Goal: Navigation & Orientation: Find specific page/section

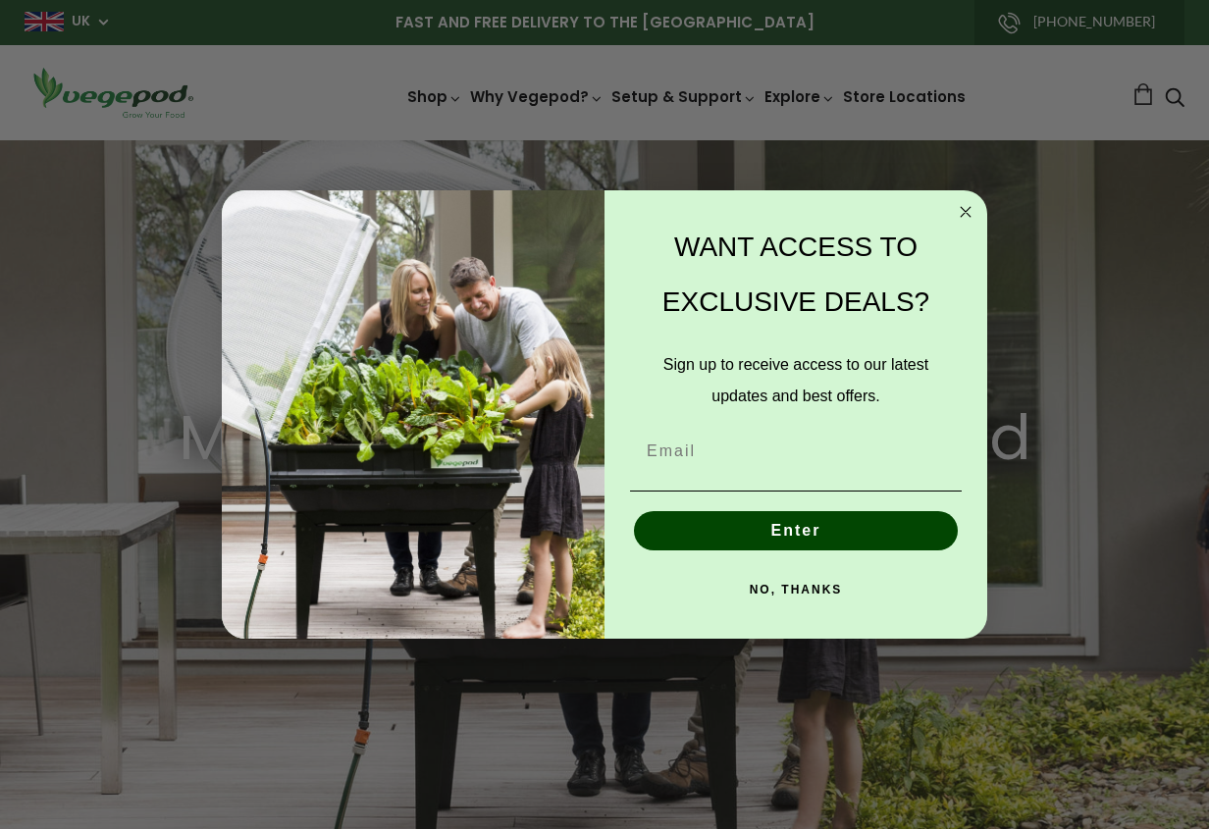
scroll to position [0, 229]
click at [972, 215] on circle "Close dialog" at bounding box center [966, 212] width 23 height 23
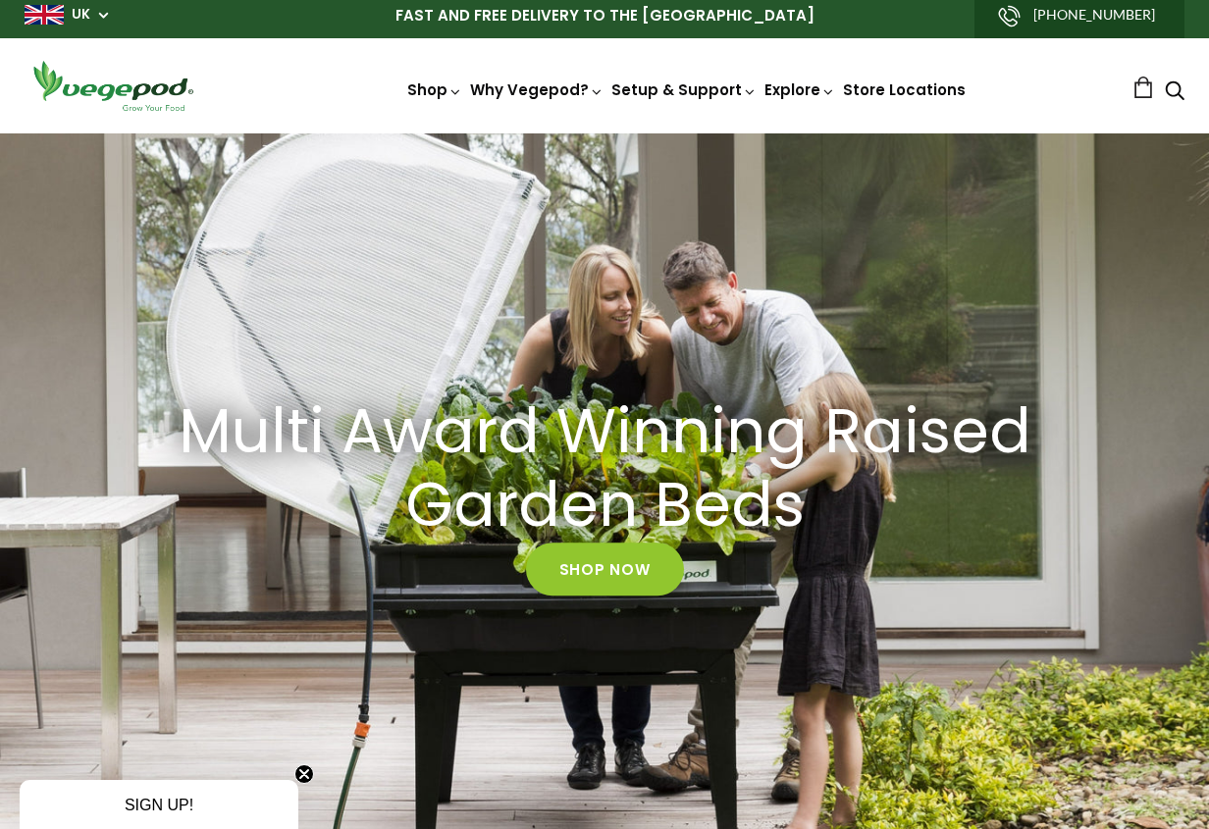
scroll to position [0, 0]
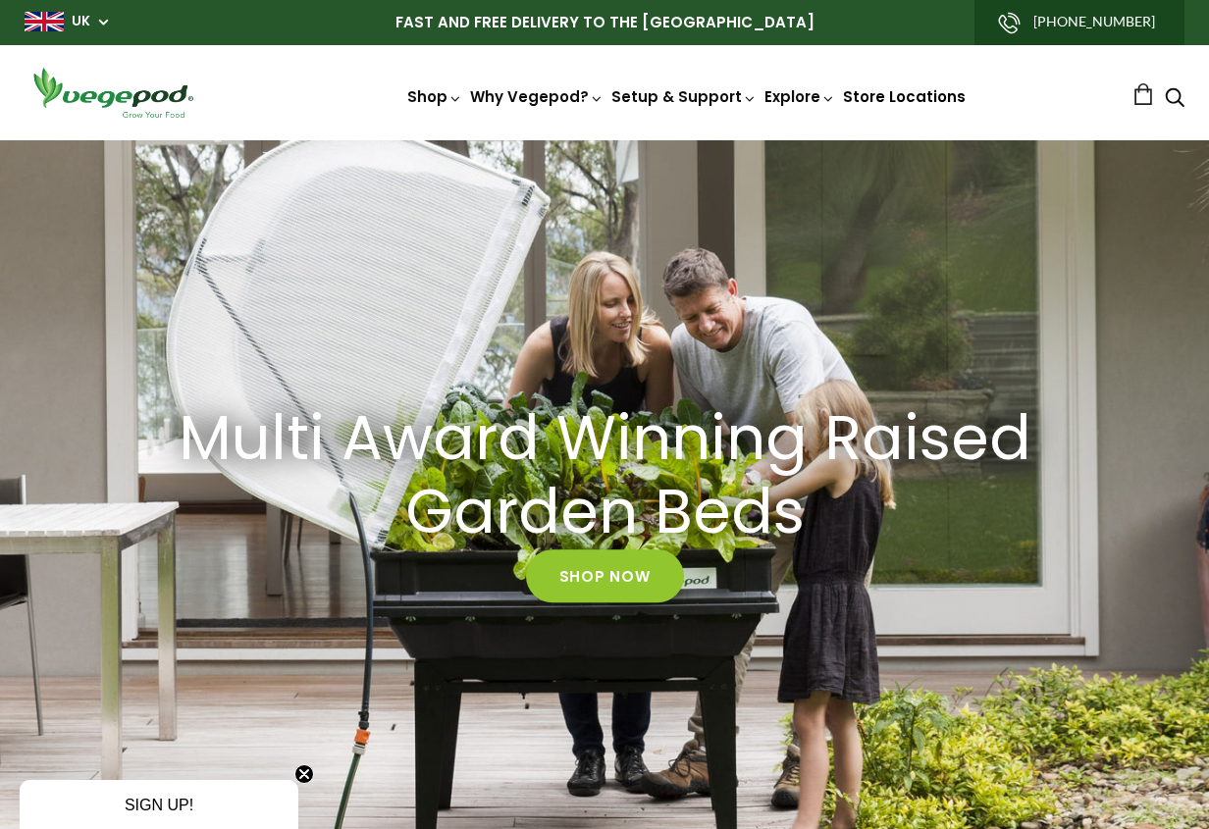
click at [950, 91] on link "Store Locations" at bounding box center [904, 96] width 123 height 21
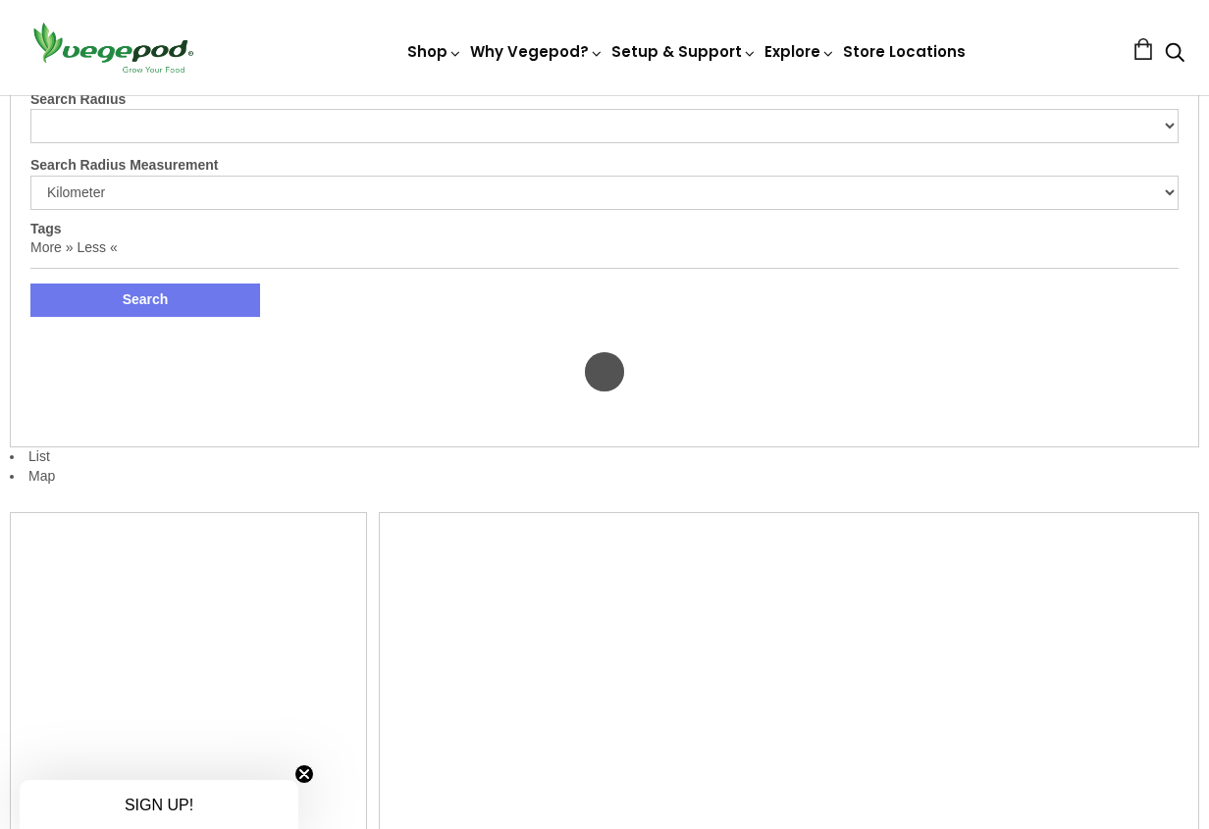
select select "m"
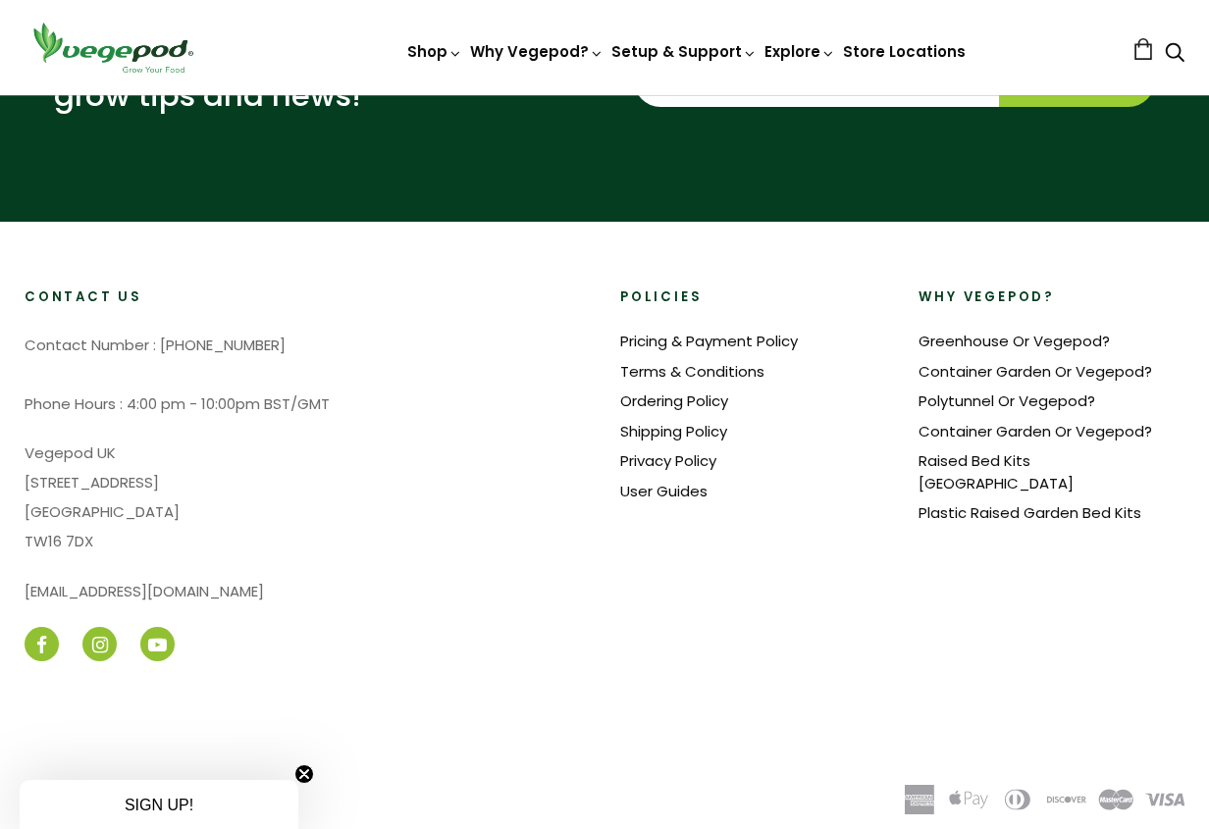
scroll to position [1248, 0]
